Goal: Transaction & Acquisition: Obtain resource

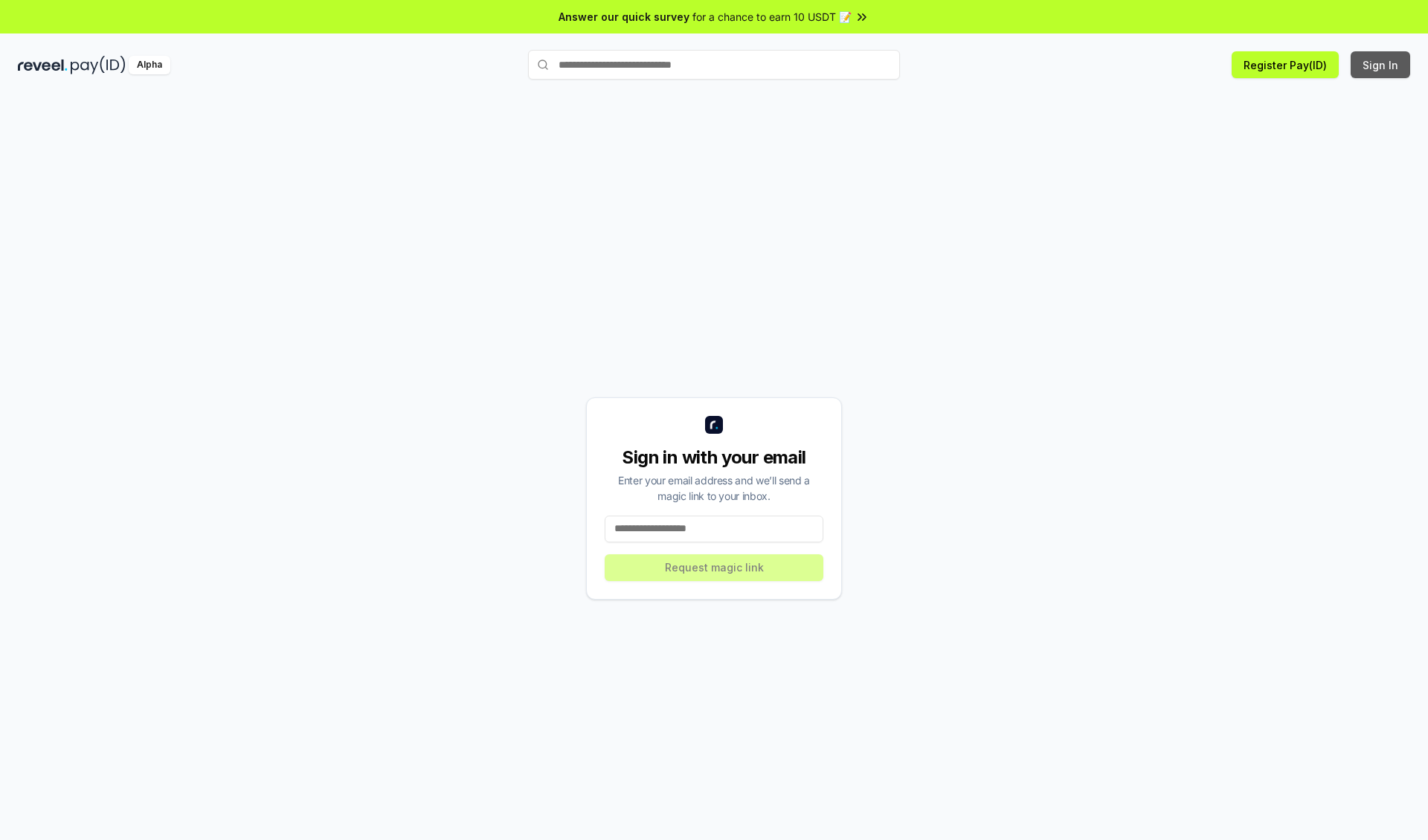
click at [1382, 65] on button "Sign In" at bounding box center [1380, 65] width 59 height 27
type input "**********"
click at [714, 567] on button "Request magic link" at bounding box center [714, 567] width 219 height 27
